Goal: Information Seeking & Learning: Learn about a topic

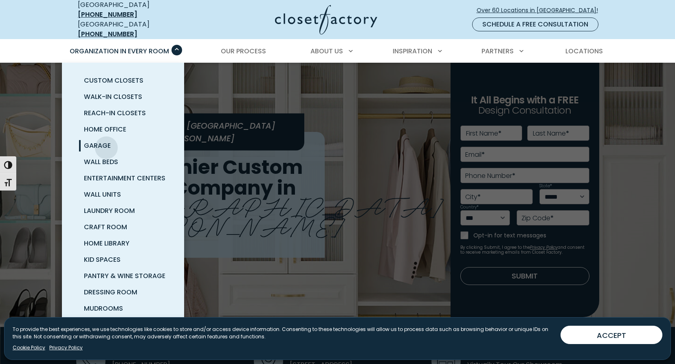
click at [106, 142] on span "Garage" at bounding box center [97, 145] width 27 height 9
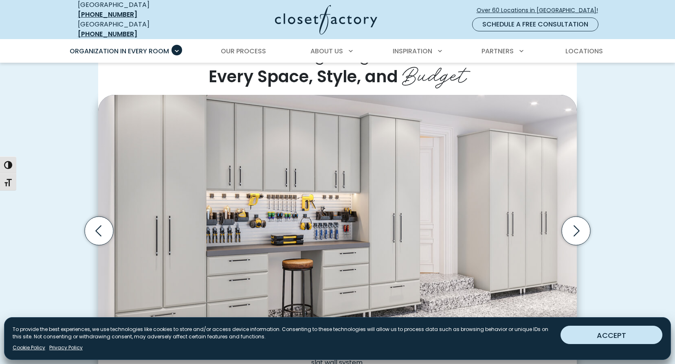
click at [614, 336] on button "ACCEPT" at bounding box center [611, 335] width 102 height 18
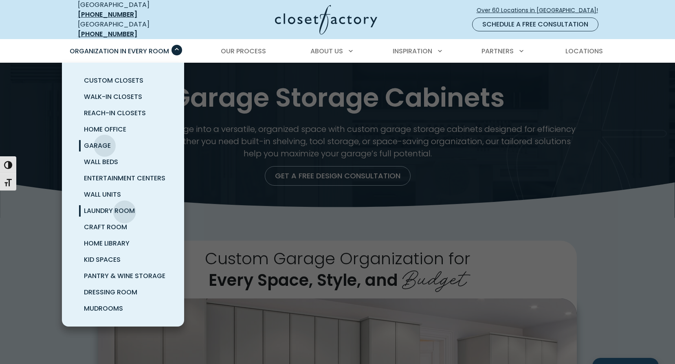
click at [125, 206] on span "Laundry Room" at bounding box center [109, 210] width 51 height 9
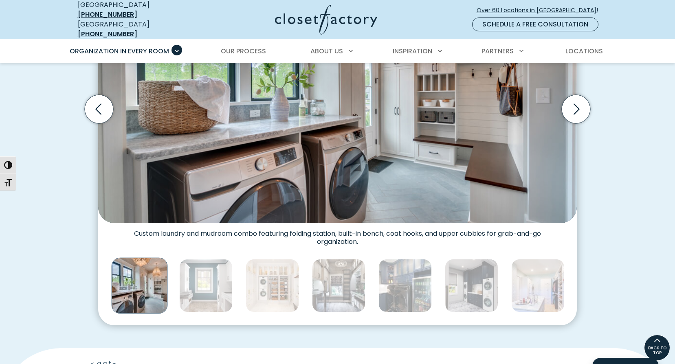
scroll to position [285, 0]
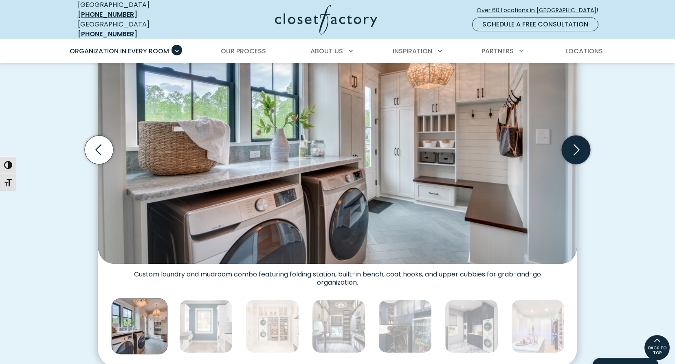
click at [566, 145] on icon "Next slide" at bounding box center [575, 150] width 28 height 28
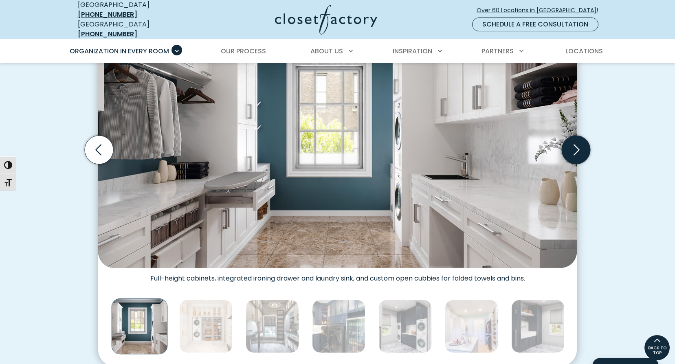
click at [566, 145] on icon "Next slide" at bounding box center [575, 150] width 28 height 28
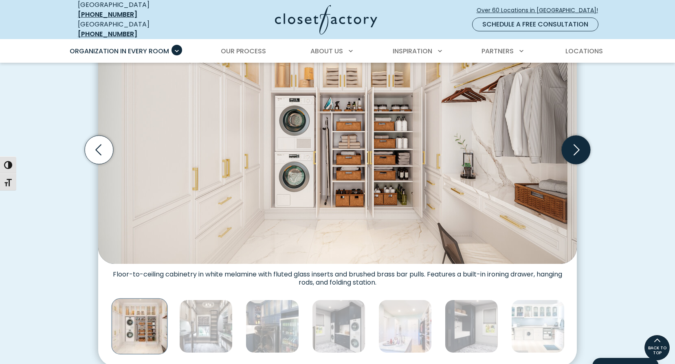
click at [567, 146] on icon "Next slide" at bounding box center [575, 150] width 28 height 28
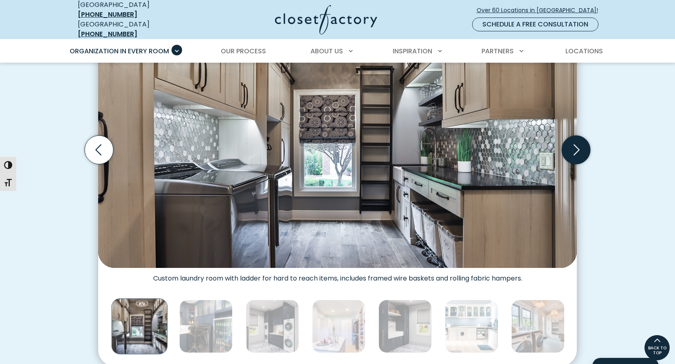
click at [567, 146] on icon "Next slide" at bounding box center [575, 150] width 28 height 28
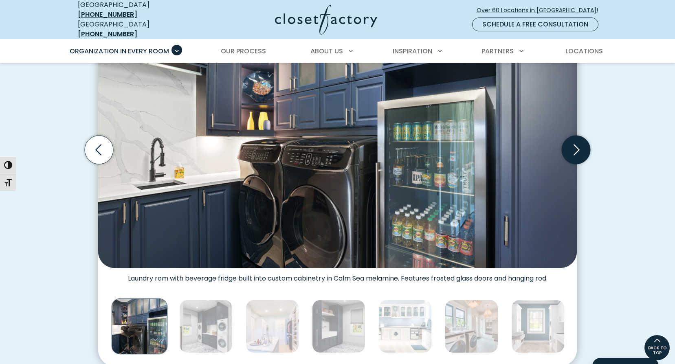
click at [567, 147] on icon "Next slide" at bounding box center [575, 150] width 28 height 28
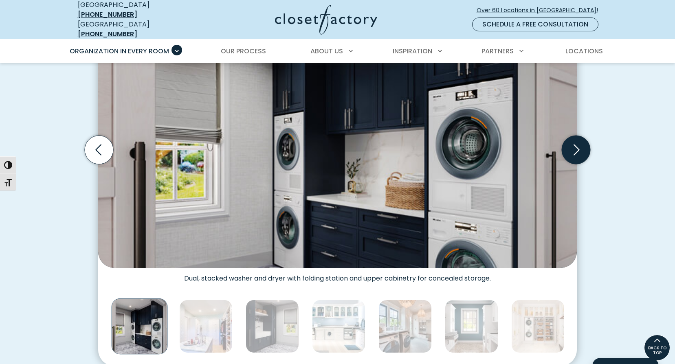
click at [567, 147] on icon "Next slide" at bounding box center [575, 150] width 28 height 28
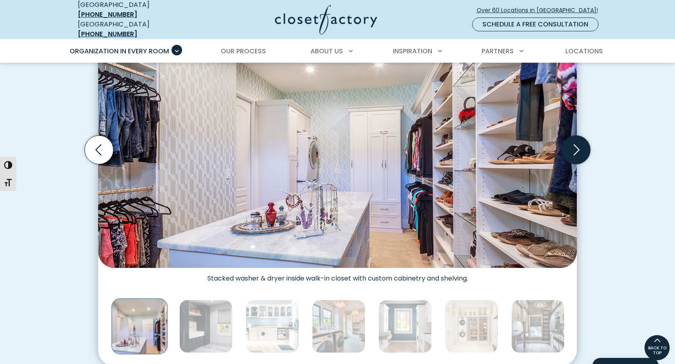
click at [567, 147] on icon "Next slide" at bounding box center [575, 150] width 28 height 28
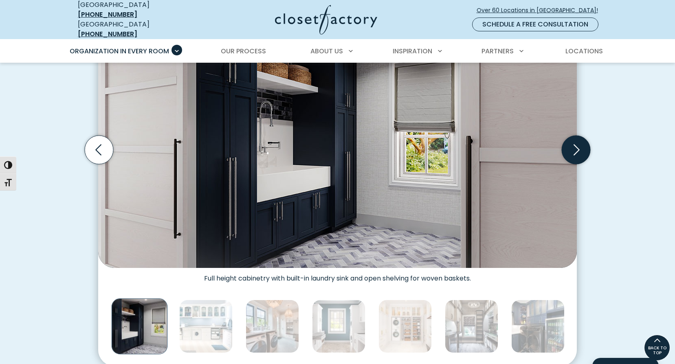
click at [567, 147] on icon "Next slide" at bounding box center [575, 150] width 28 height 28
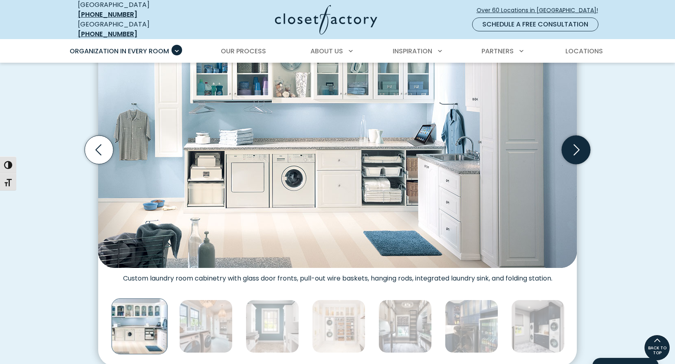
click at [567, 147] on icon "Next slide" at bounding box center [575, 150] width 28 height 28
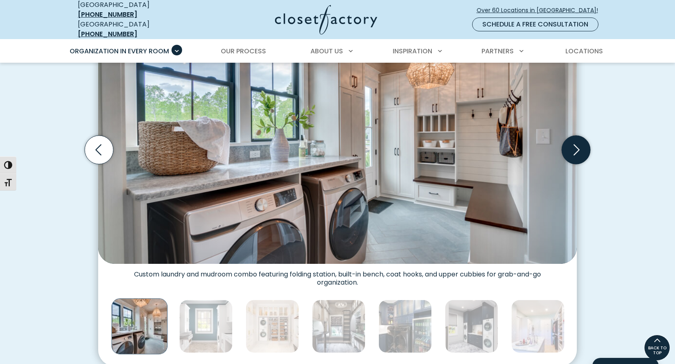
click at [567, 147] on icon "Next slide" at bounding box center [575, 150] width 28 height 28
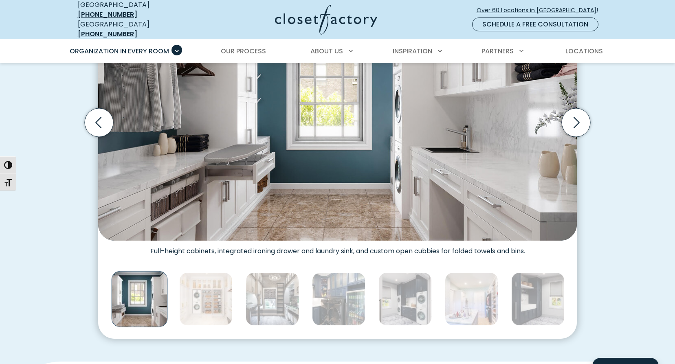
scroll to position [326, 0]
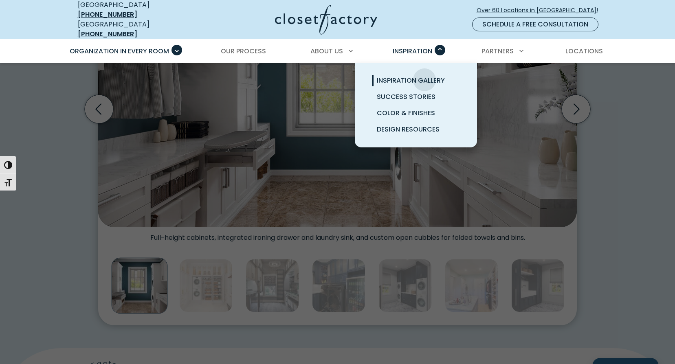
click at [424, 76] on span "Inspiration Gallery" at bounding box center [411, 80] width 68 height 9
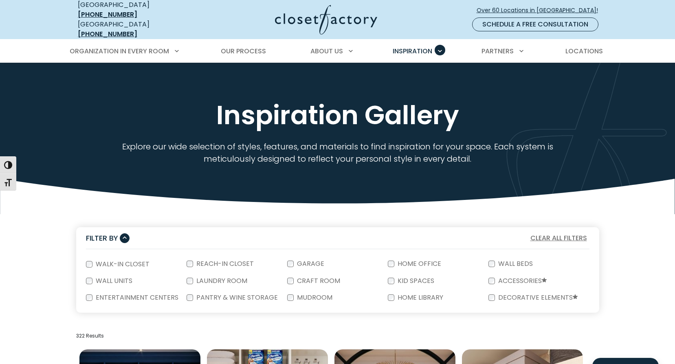
click at [566, 145] on p "Explore our wide selection of styles, features, and materials to find inspirati…" at bounding box center [337, 152] width 478 height 24
